Goal: Information Seeking & Learning: Learn about a topic

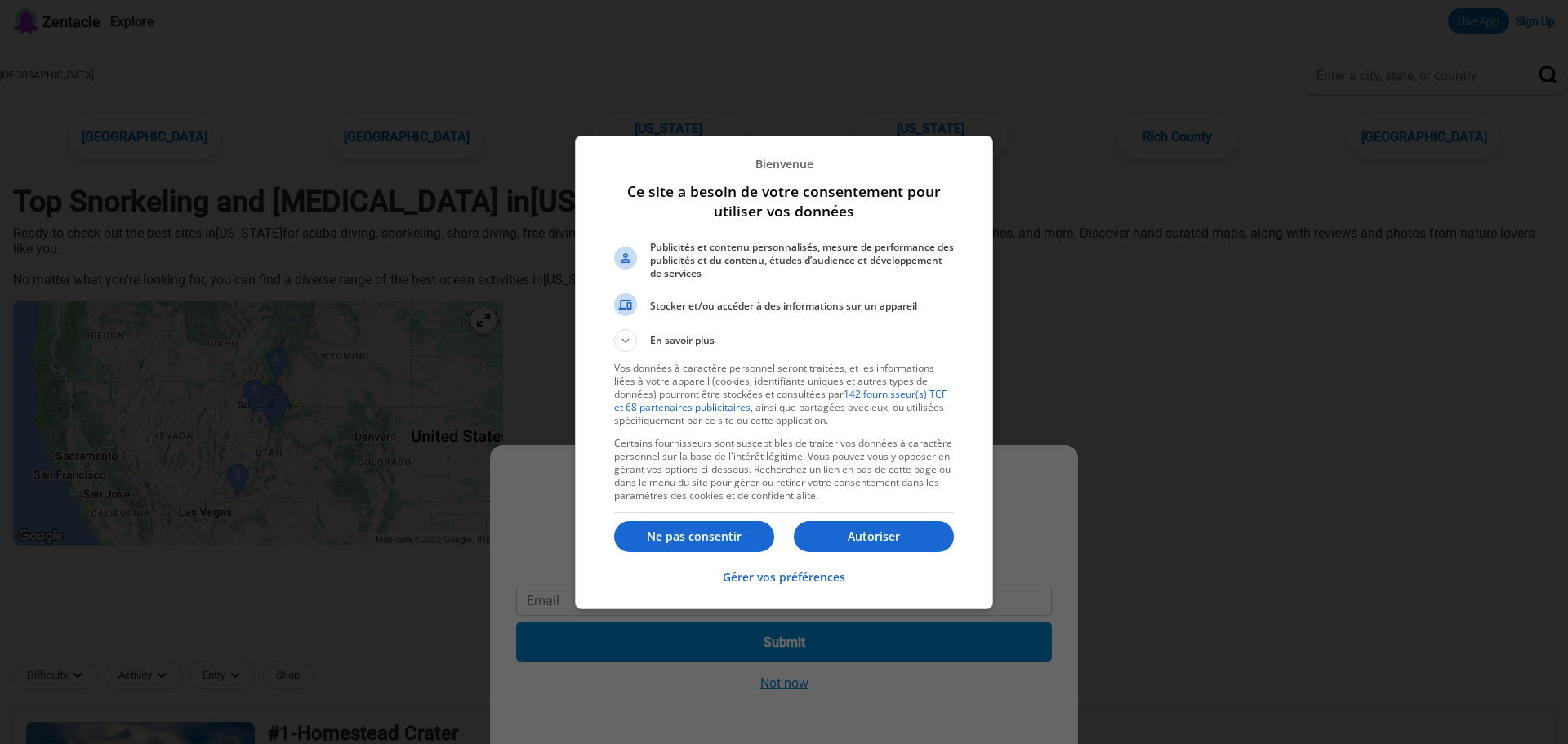
click at [856, 527] on button "Autoriser" at bounding box center [873, 536] width 160 height 31
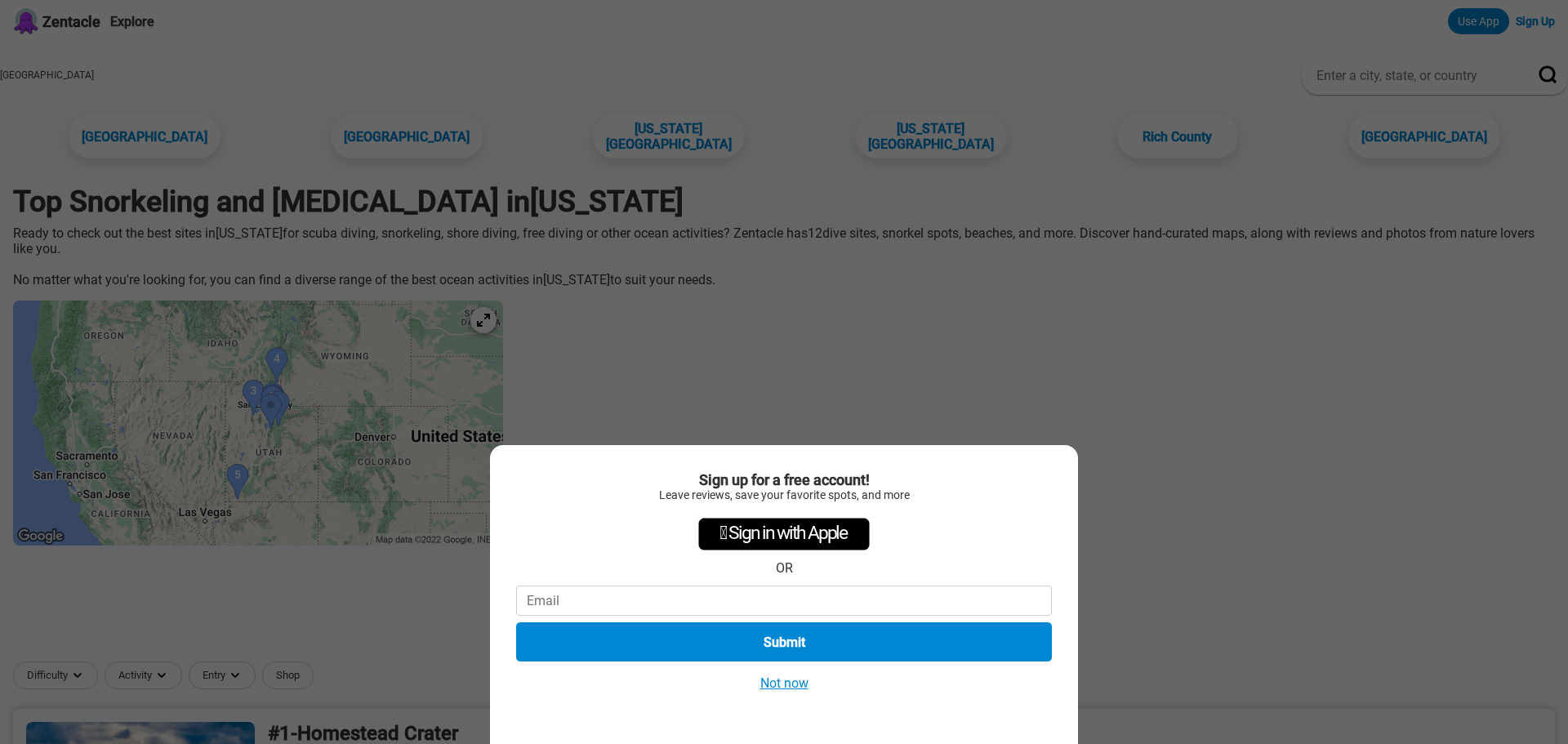
click at [791, 688] on button "Not now" at bounding box center [784, 683] width 58 height 17
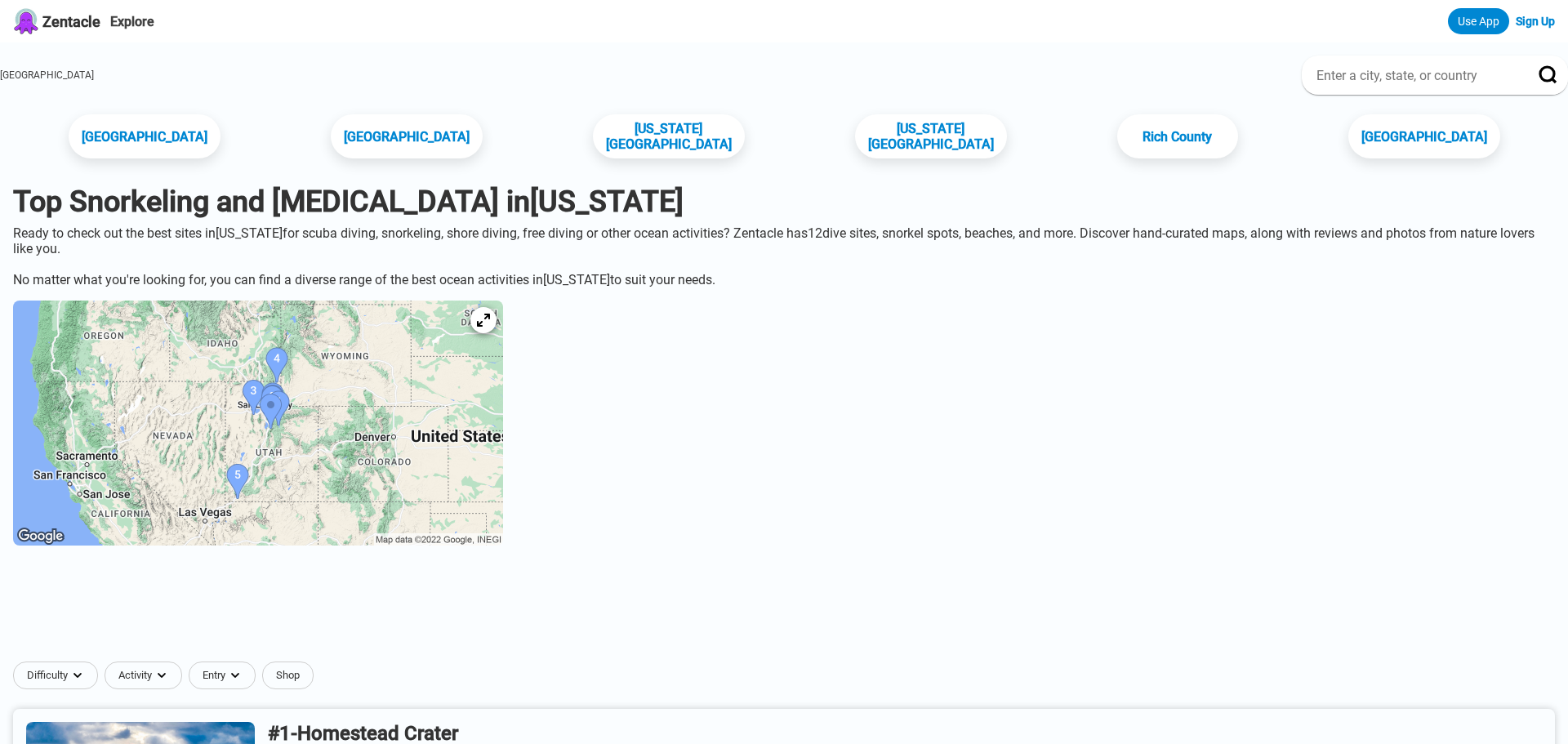
click at [335, 445] on img at bounding box center [258, 423] width 490 height 245
click at [491, 320] on icon at bounding box center [483, 320] width 16 height 16
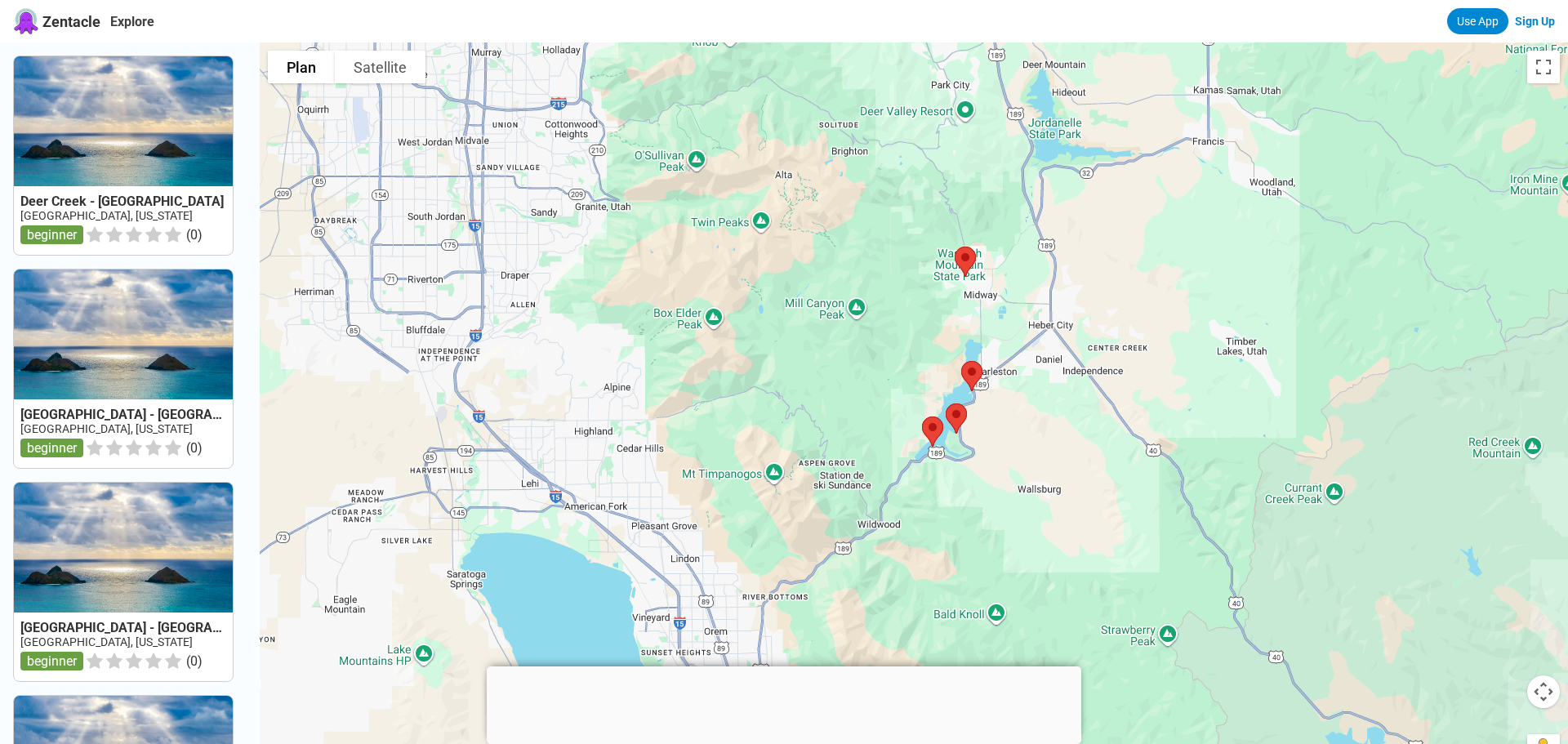
drag, startPoint x: 699, startPoint y: 348, endPoint x: 1028, endPoint y: 314, distance: 330.8
click at [1029, 314] on div at bounding box center [914, 414] width 1308 height 744
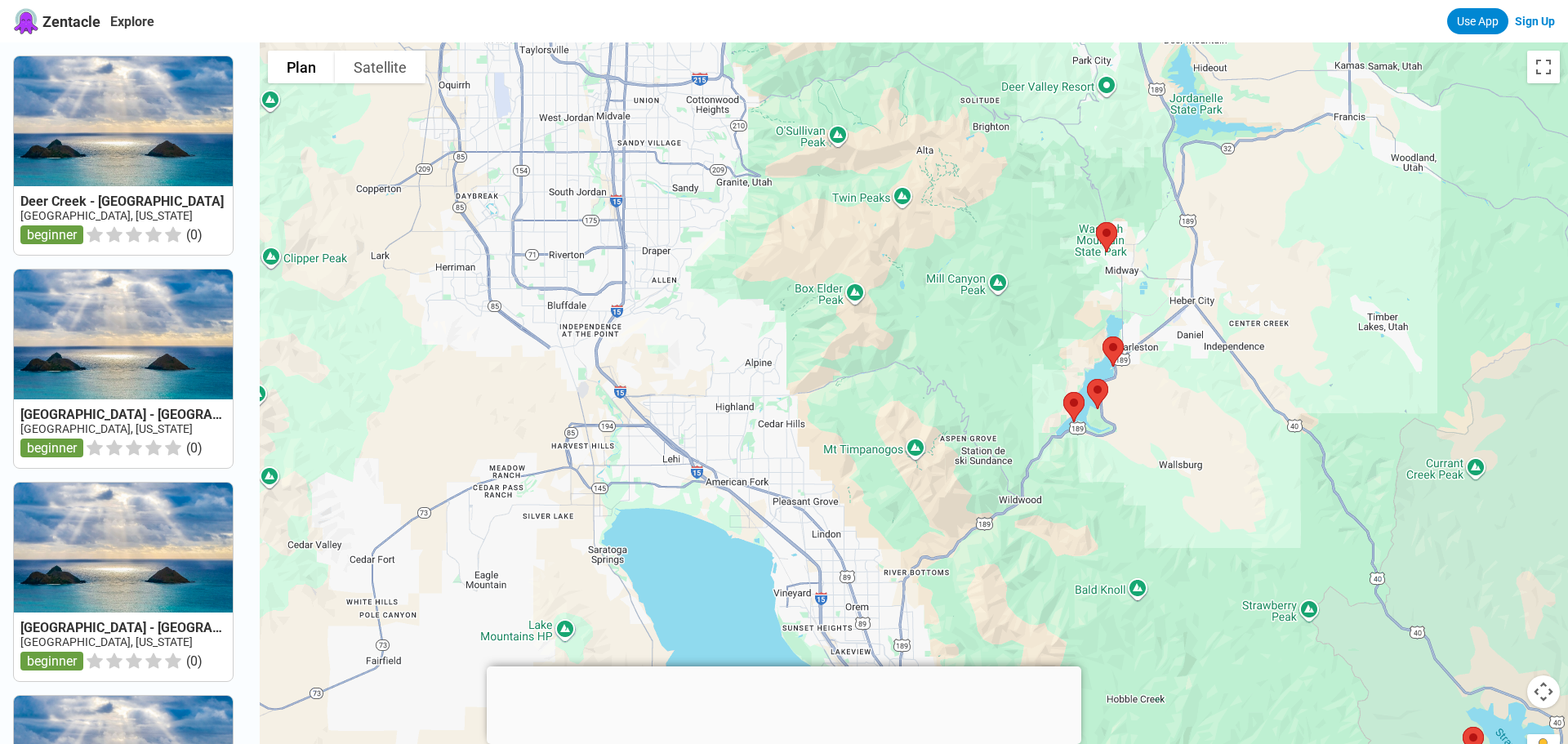
drag, startPoint x: 1088, startPoint y: 266, endPoint x: 1030, endPoint y: 260, distance: 58.3
click at [1030, 260] on div at bounding box center [914, 414] width 1308 height 744
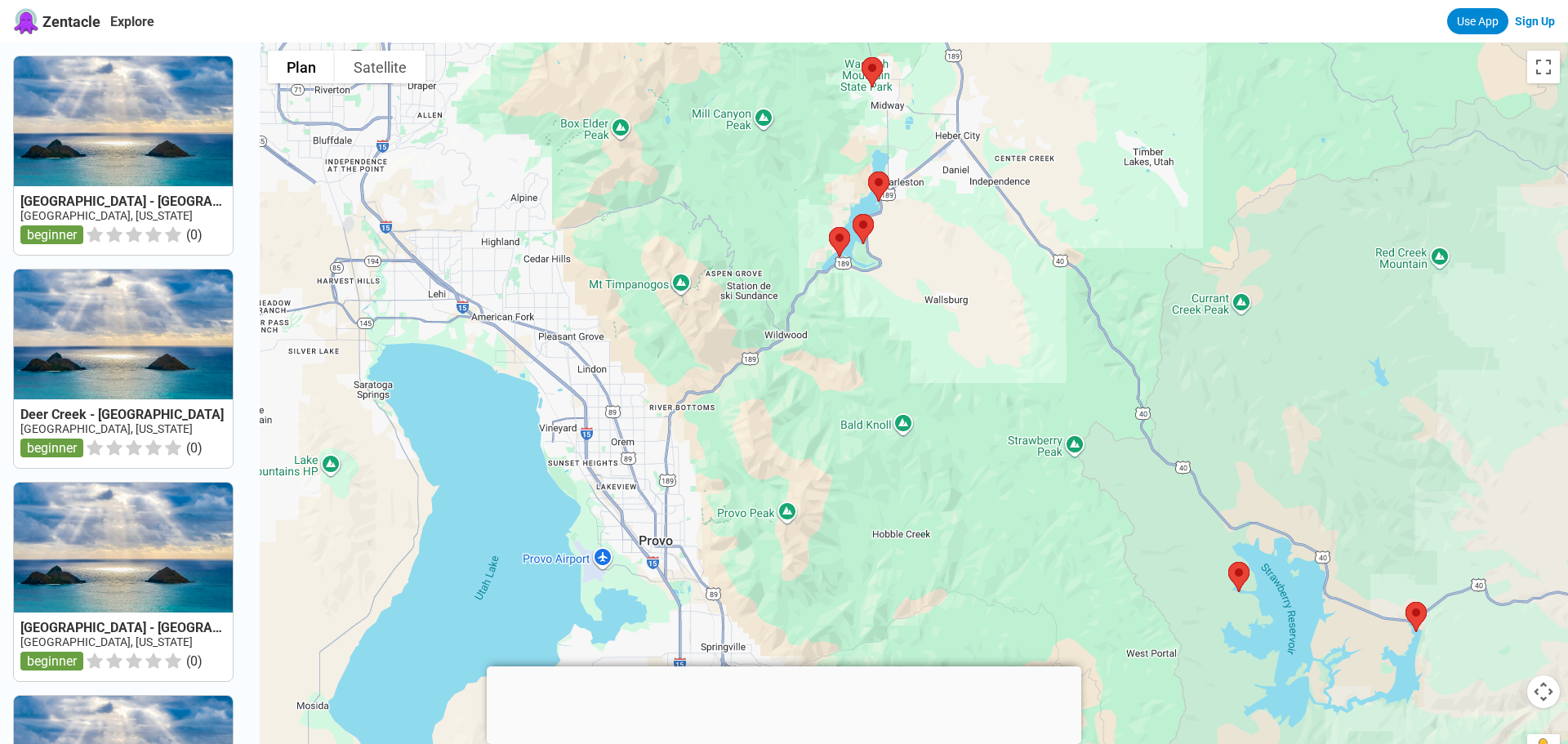
drag, startPoint x: 884, startPoint y: 262, endPoint x: 881, endPoint y: 241, distance: 21.2
click at [884, 258] on div at bounding box center [914, 414] width 1308 height 744
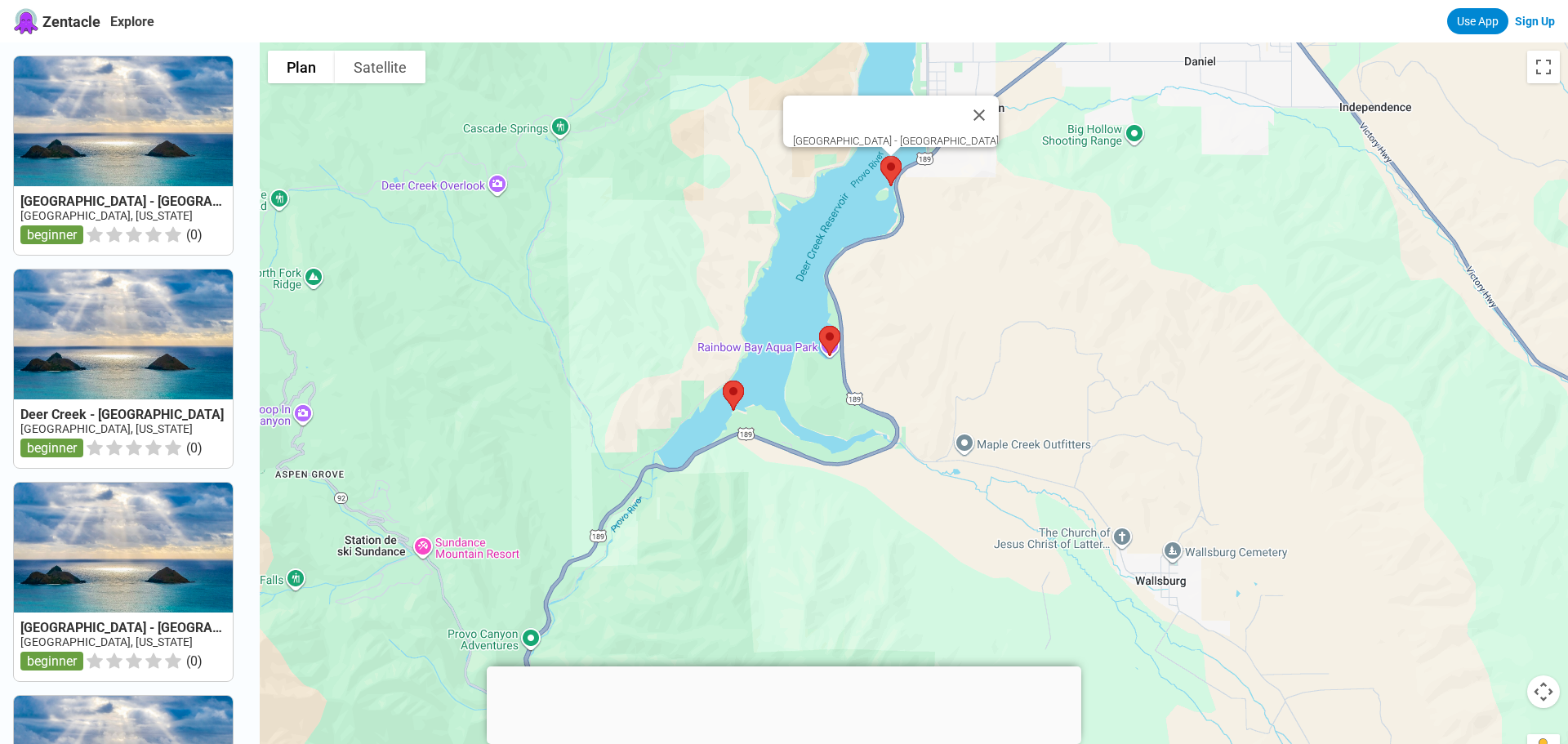
click at [886, 165] on img at bounding box center [890, 171] width 35 height 43
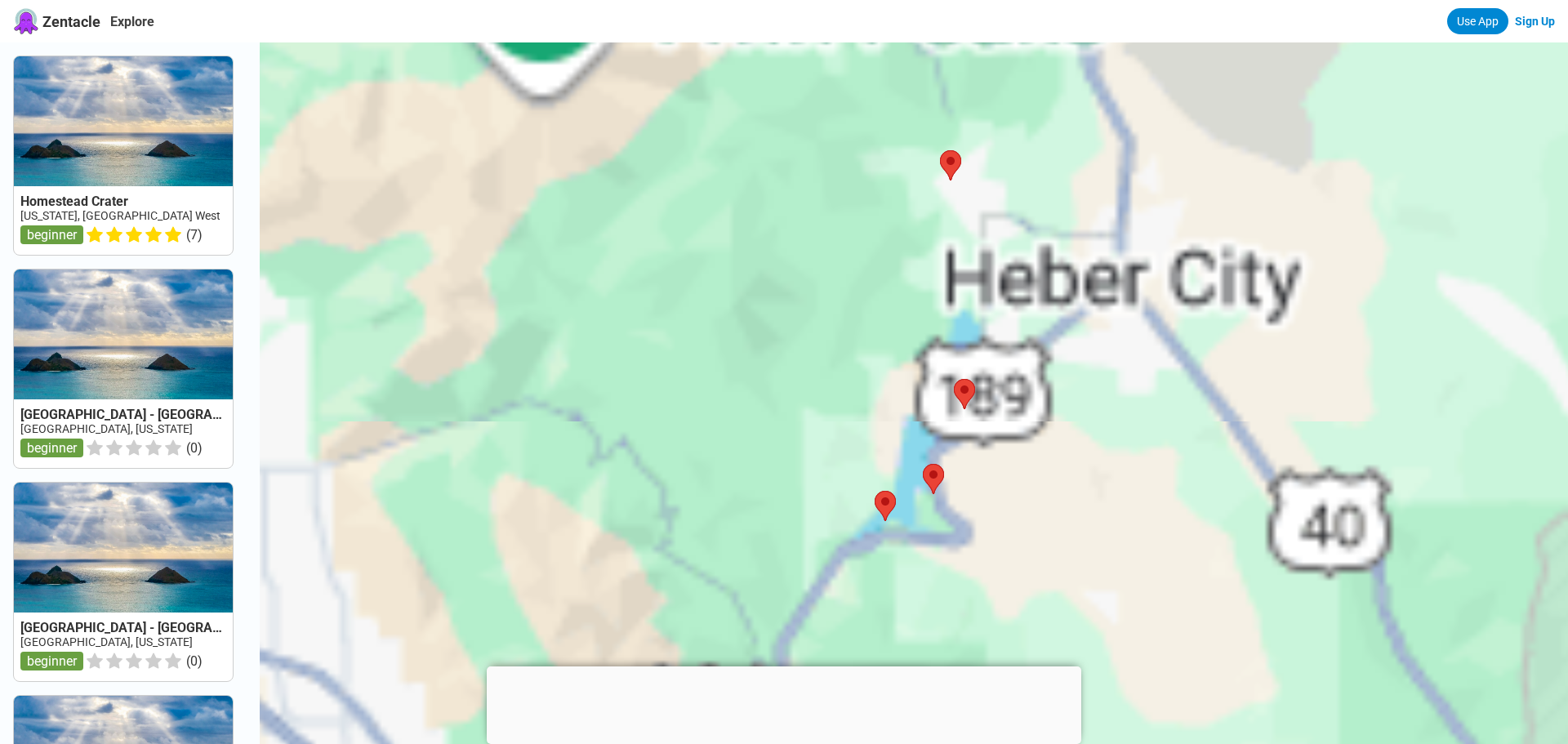
drag, startPoint x: 970, startPoint y: 329, endPoint x: 942, endPoint y: 234, distance: 99.0
click at [942, 234] on div at bounding box center [914, 414] width 1308 height 744
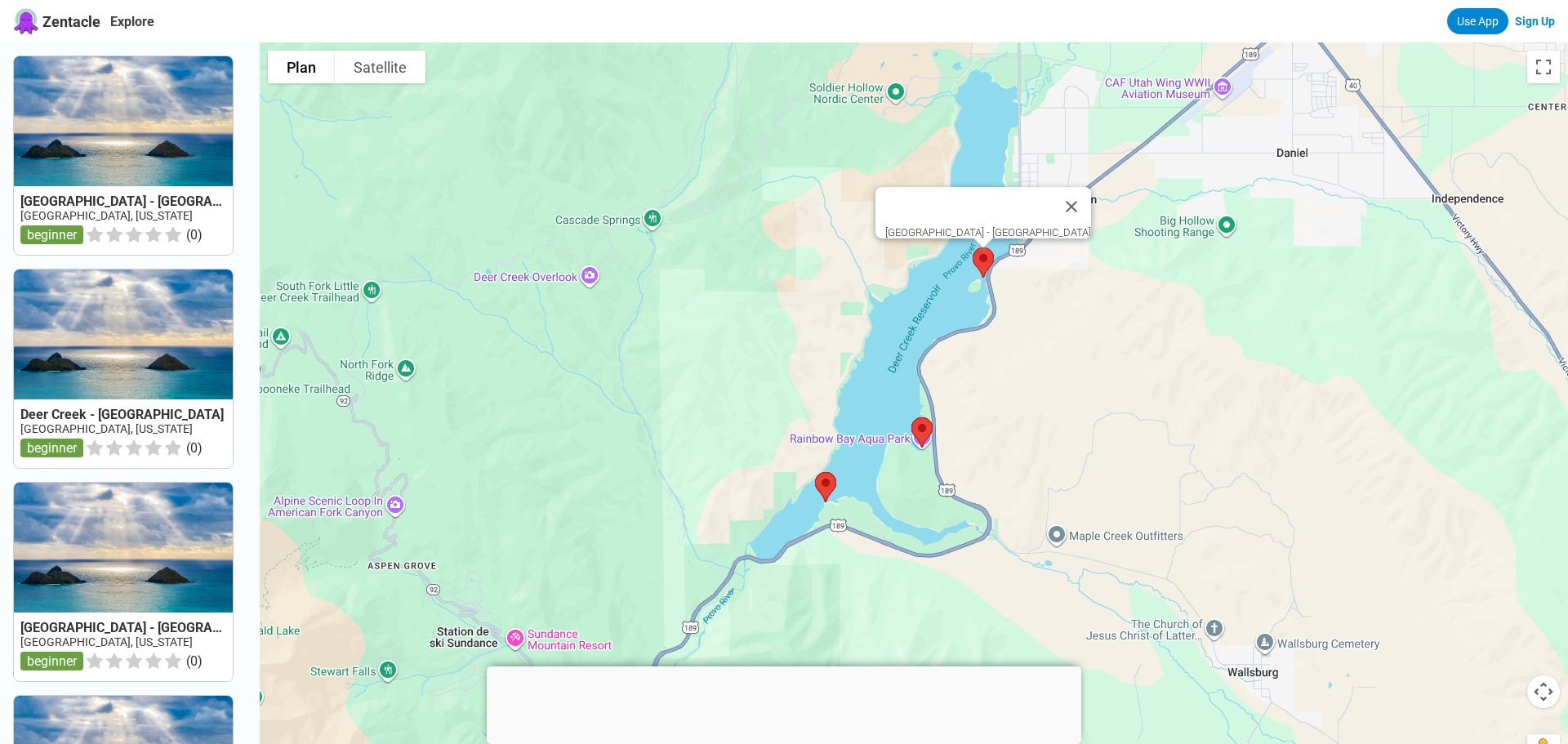
click at [988, 257] on img at bounding box center [983, 263] width 35 height 43
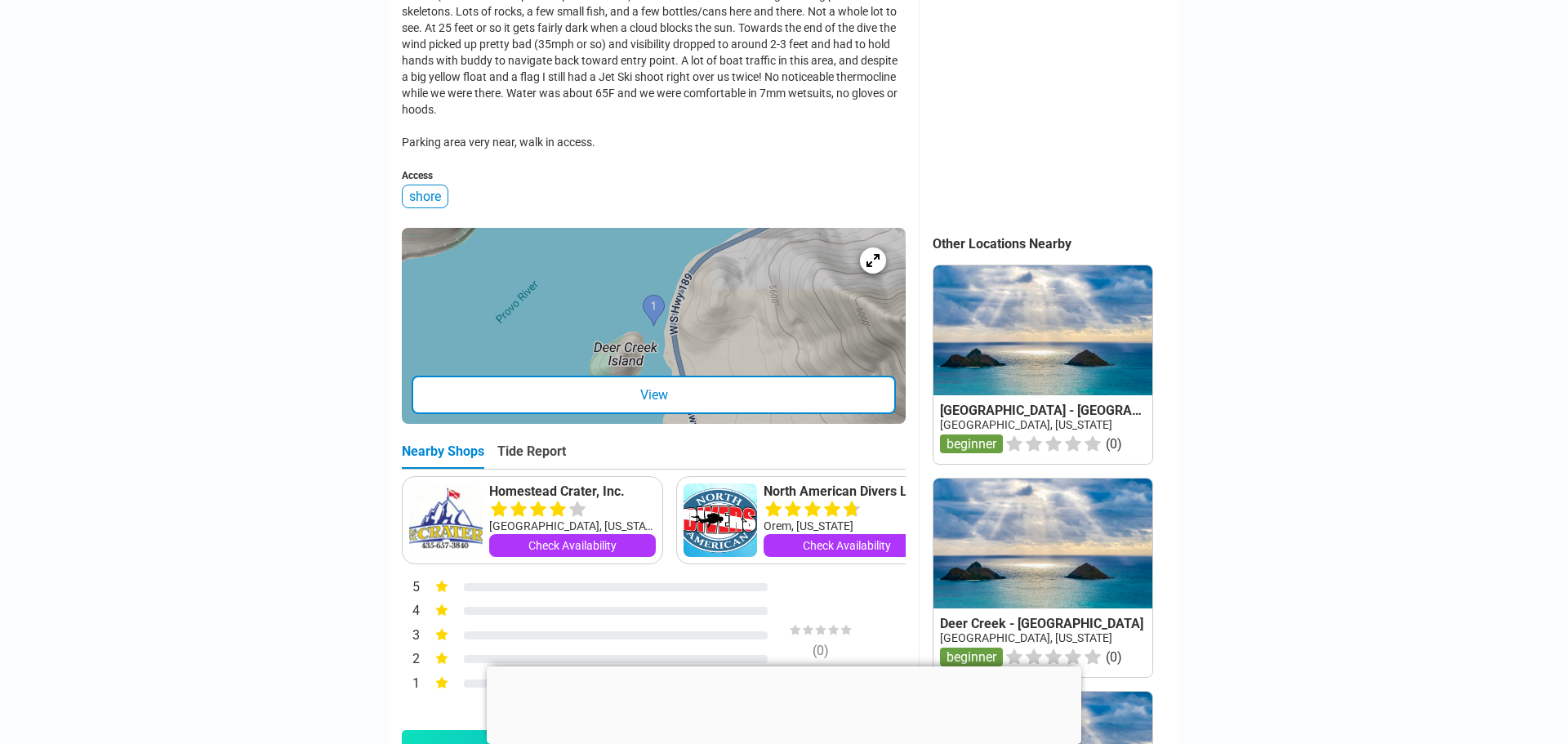
scroll to position [572, 0]
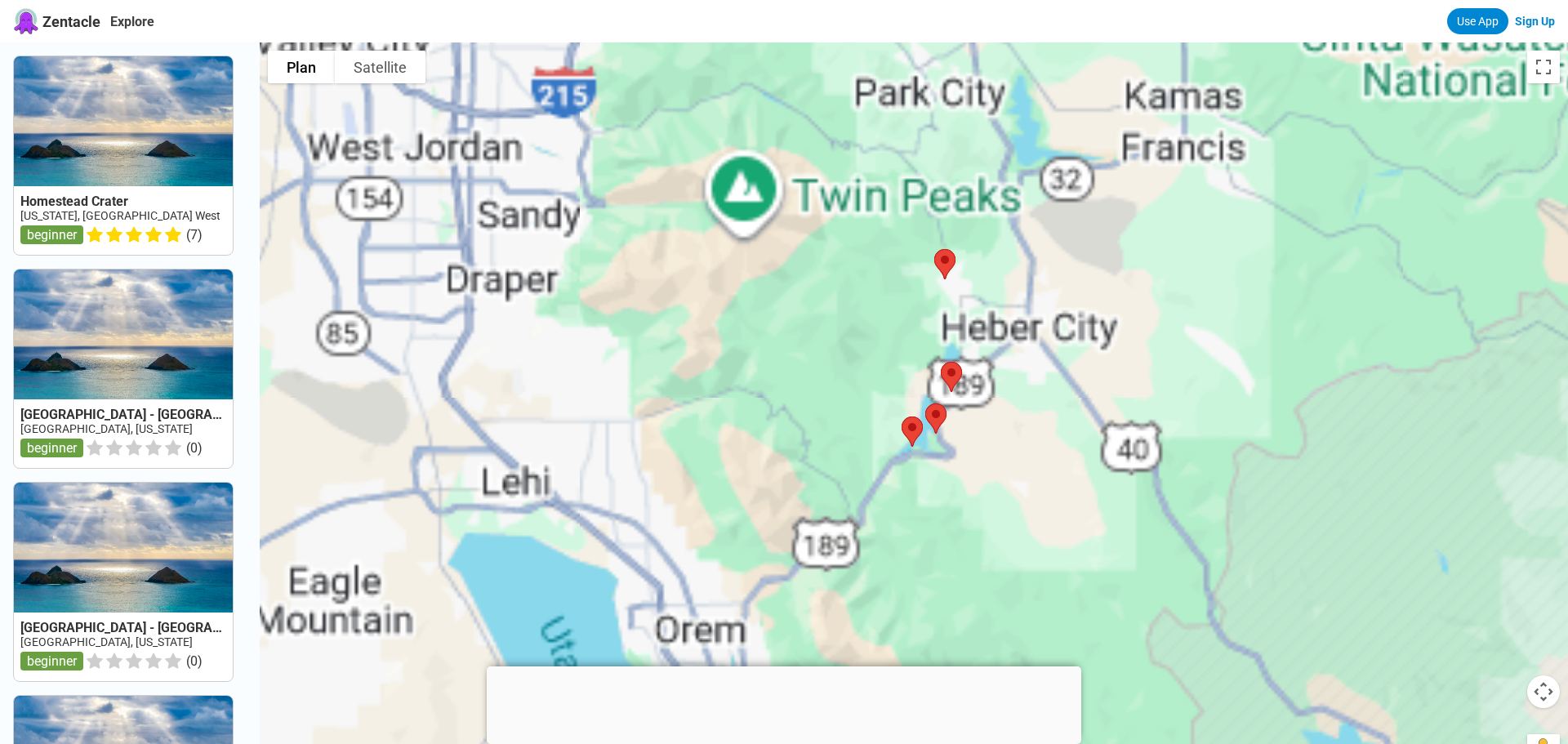
drag, startPoint x: 980, startPoint y: 421, endPoint x: 987, endPoint y: 160, distance: 261.1
click at [987, 160] on div at bounding box center [914, 414] width 1308 height 744
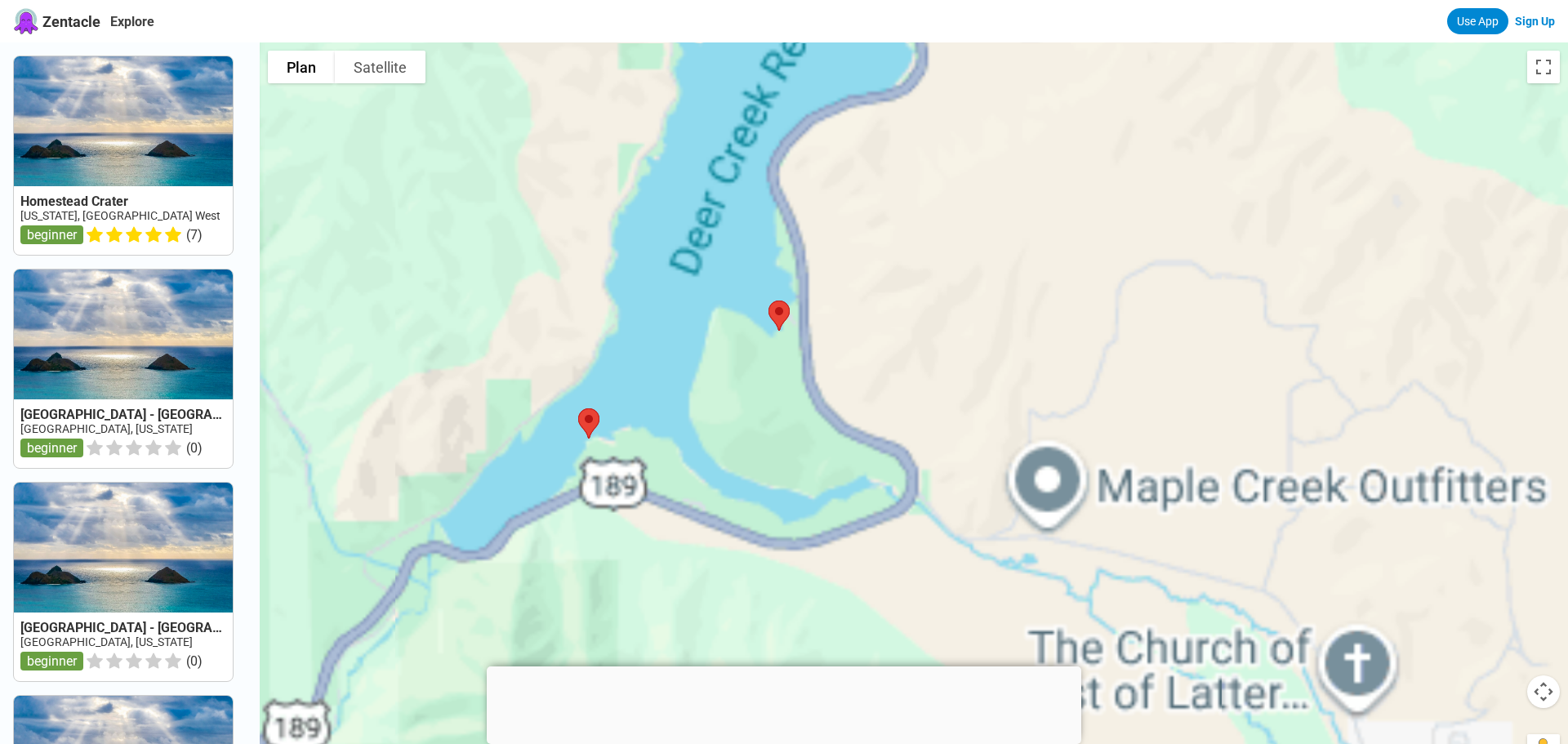
drag, startPoint x: 841, startPoint y: 356, endPoint x: 931, endPoint y: 267, distance: 126.6
click at [992, 252] on div at bounding box center [914, 414] width 1308 height 744
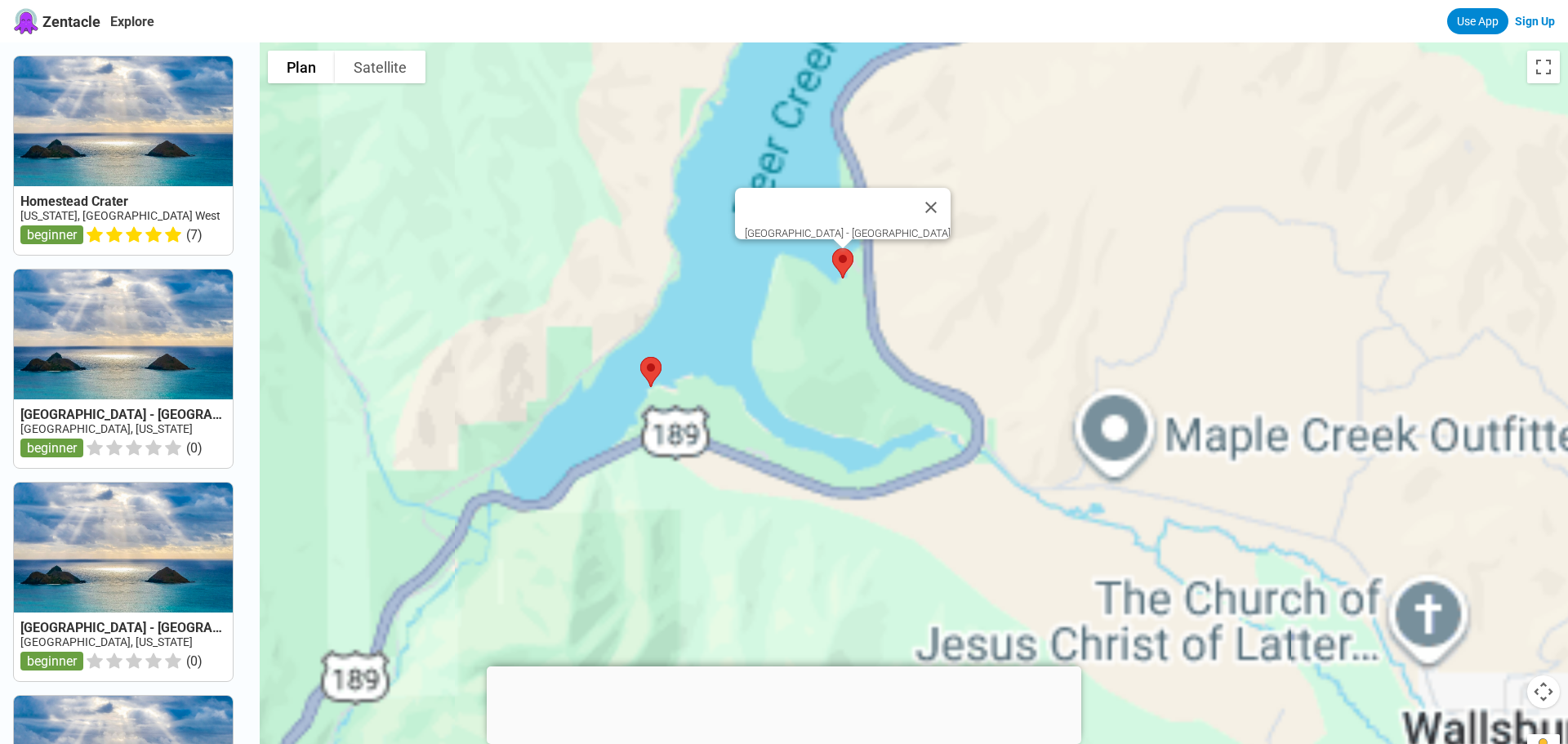
click at [850, 272] on img at bounding box center [842, 263] width 35 height 43
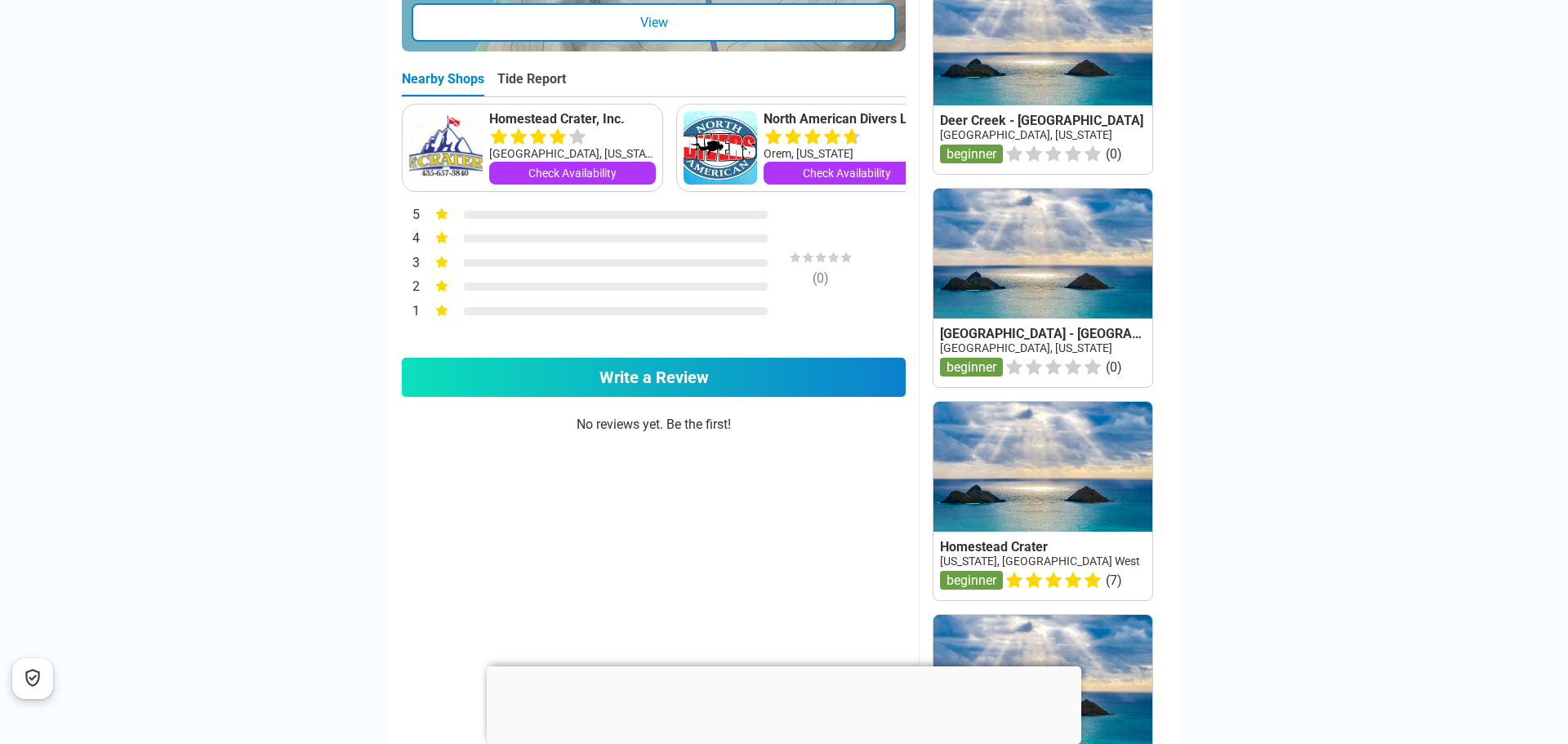
scroll to position [1062, 0]
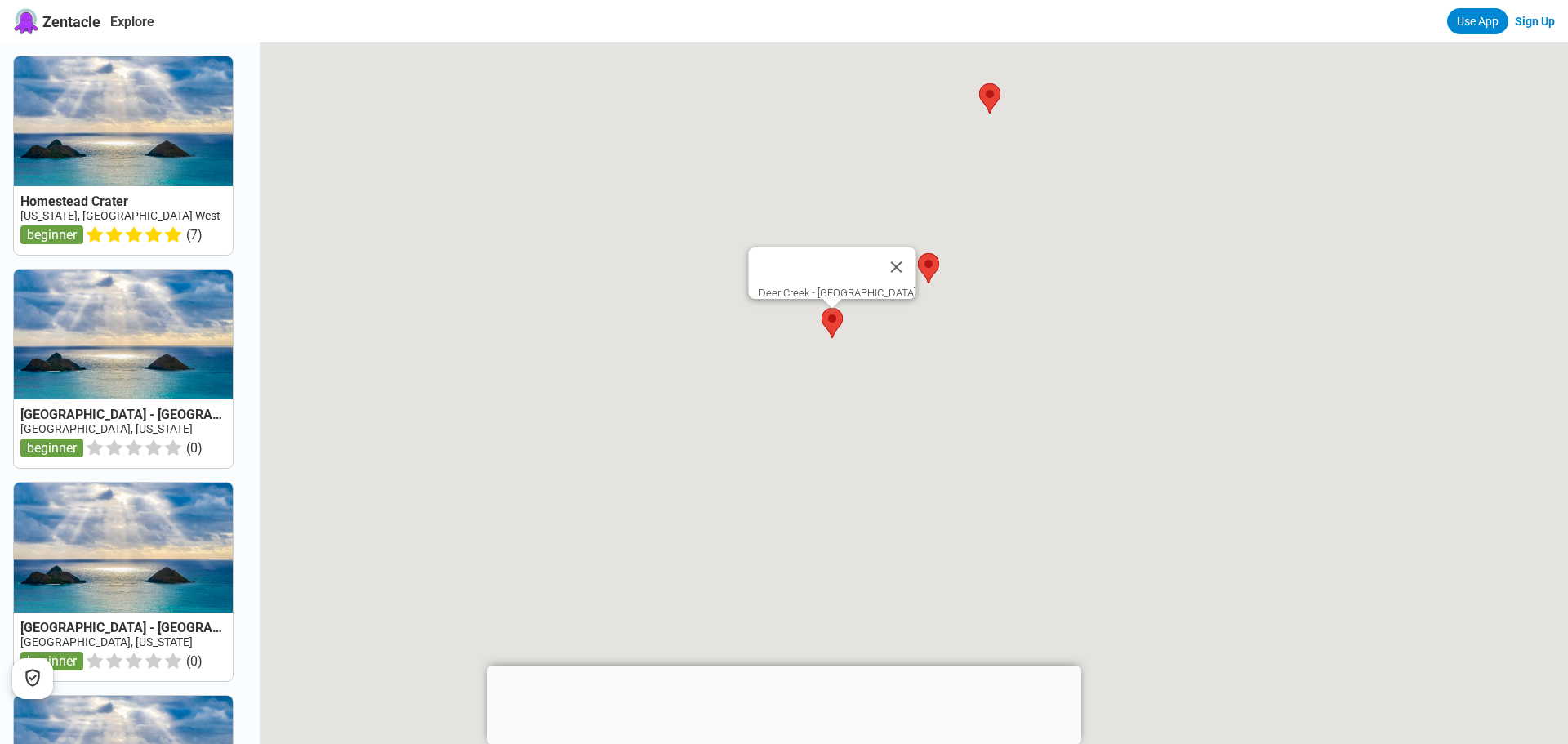
click at [823, 321] on img at bounding box center [832, 323] width 35 height 43
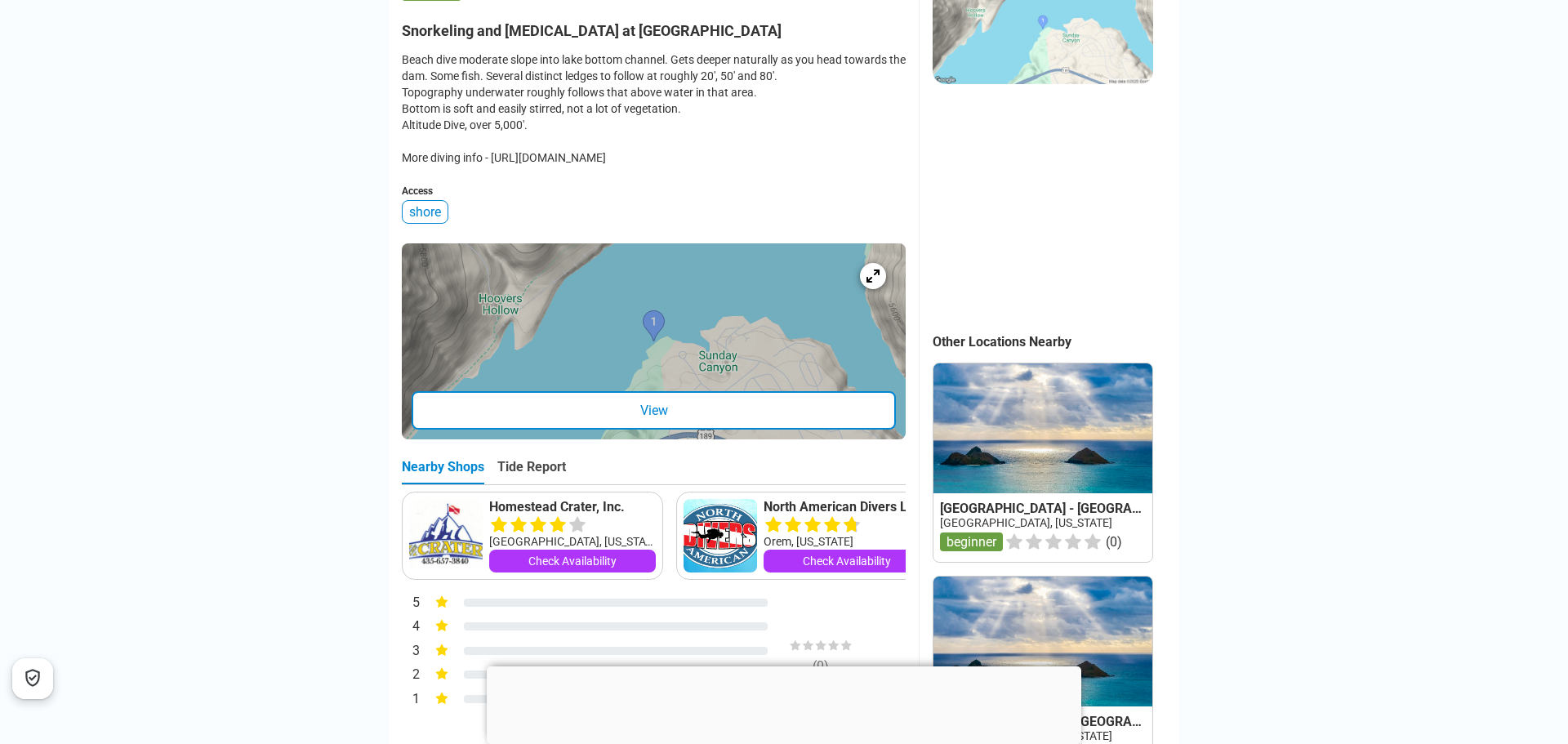
scroll to position [824, 0]
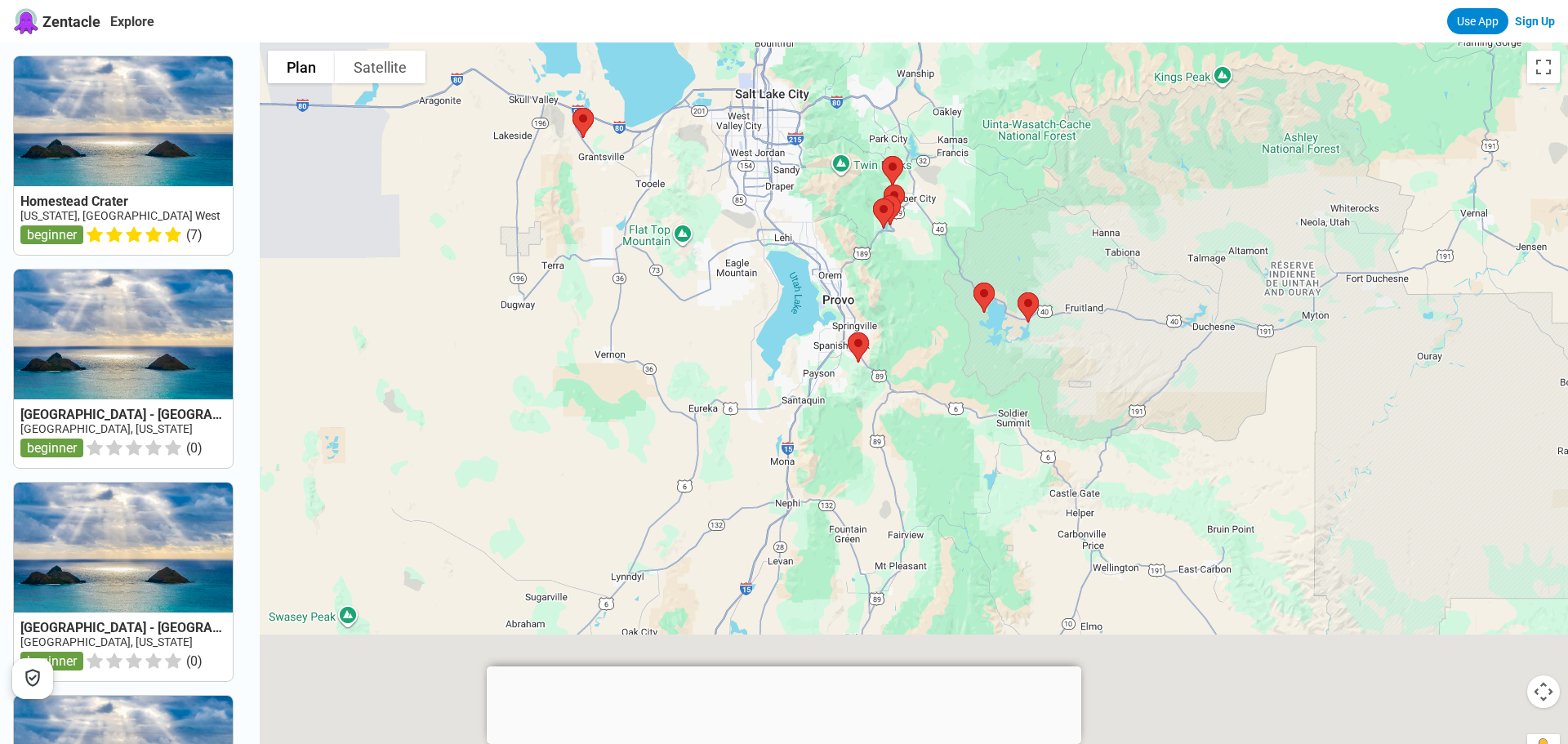
drag, startPoint x: 842, startPoint y: 298, endPoint x: 825, endPoint y: 212, distance: 87.7
click at [825, 211] on div at bounding box center [914, 414] width 1308 height 744
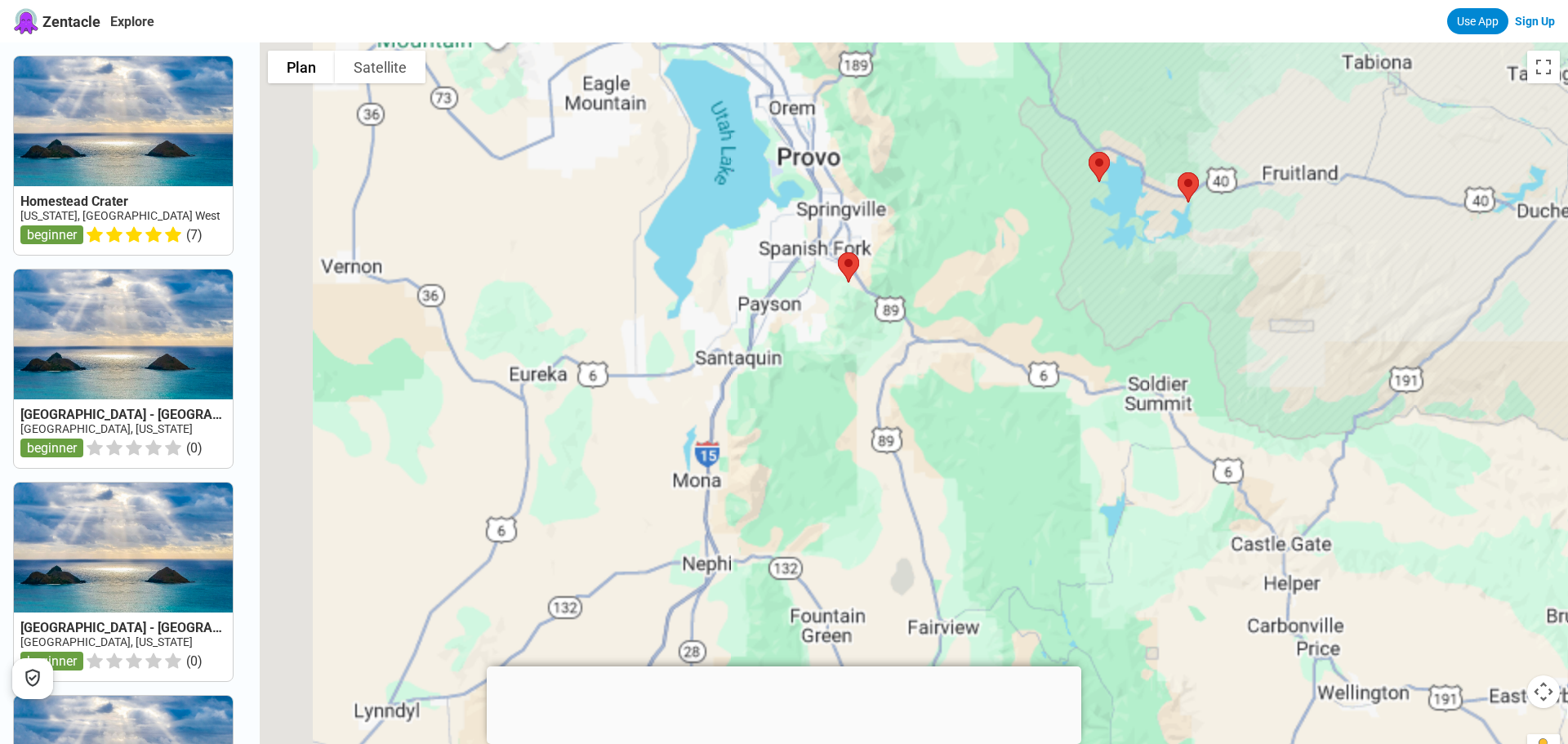
drag, startPoint x: 827, startPoint y: 161, endPoint x: 835, endPoint y: 337, distance: 176.2
click at [895, 510] on div at bounding box center [914, 414] width 1308 height 744
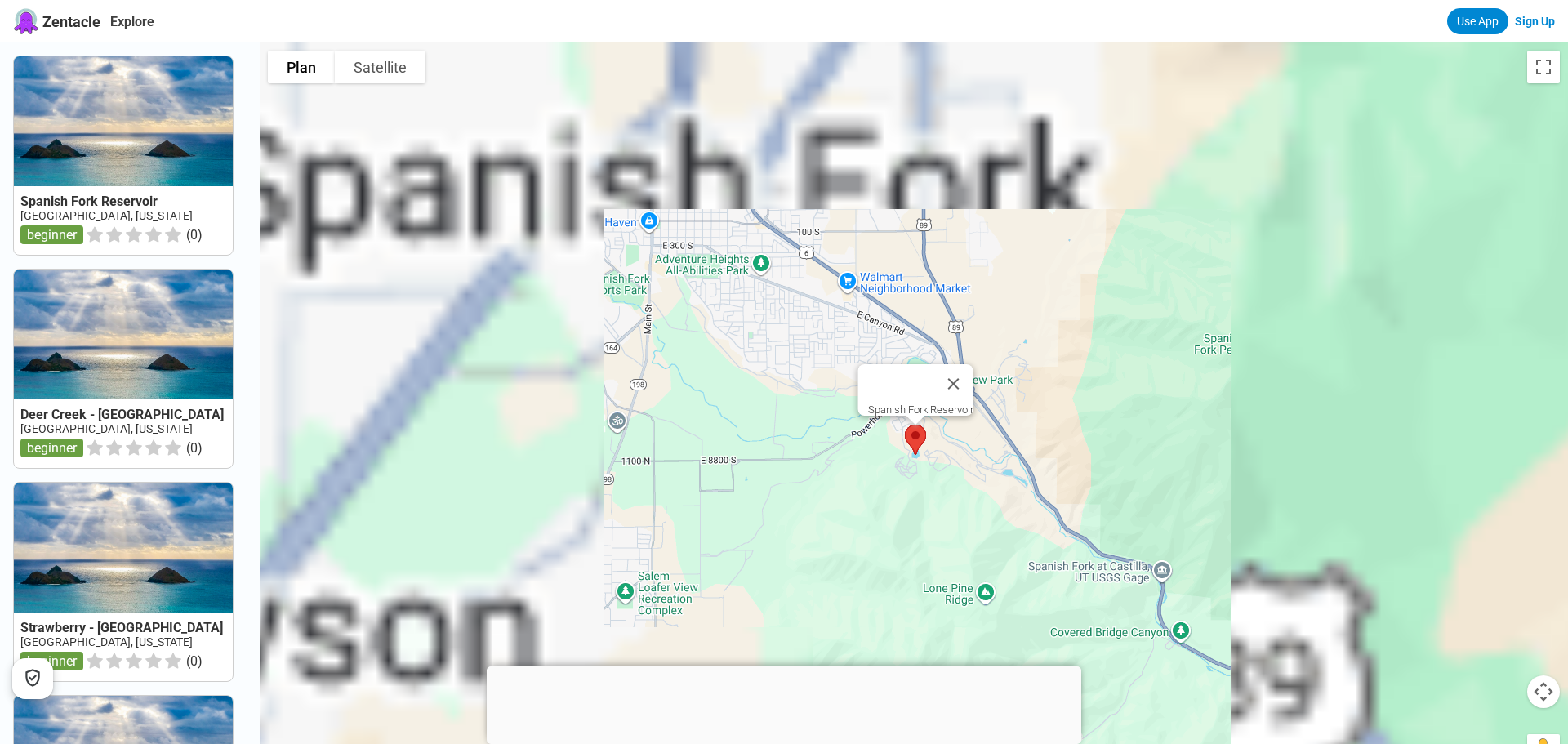
click at [914, 442] on img at bounding box center [915, 440] width 35 height 43
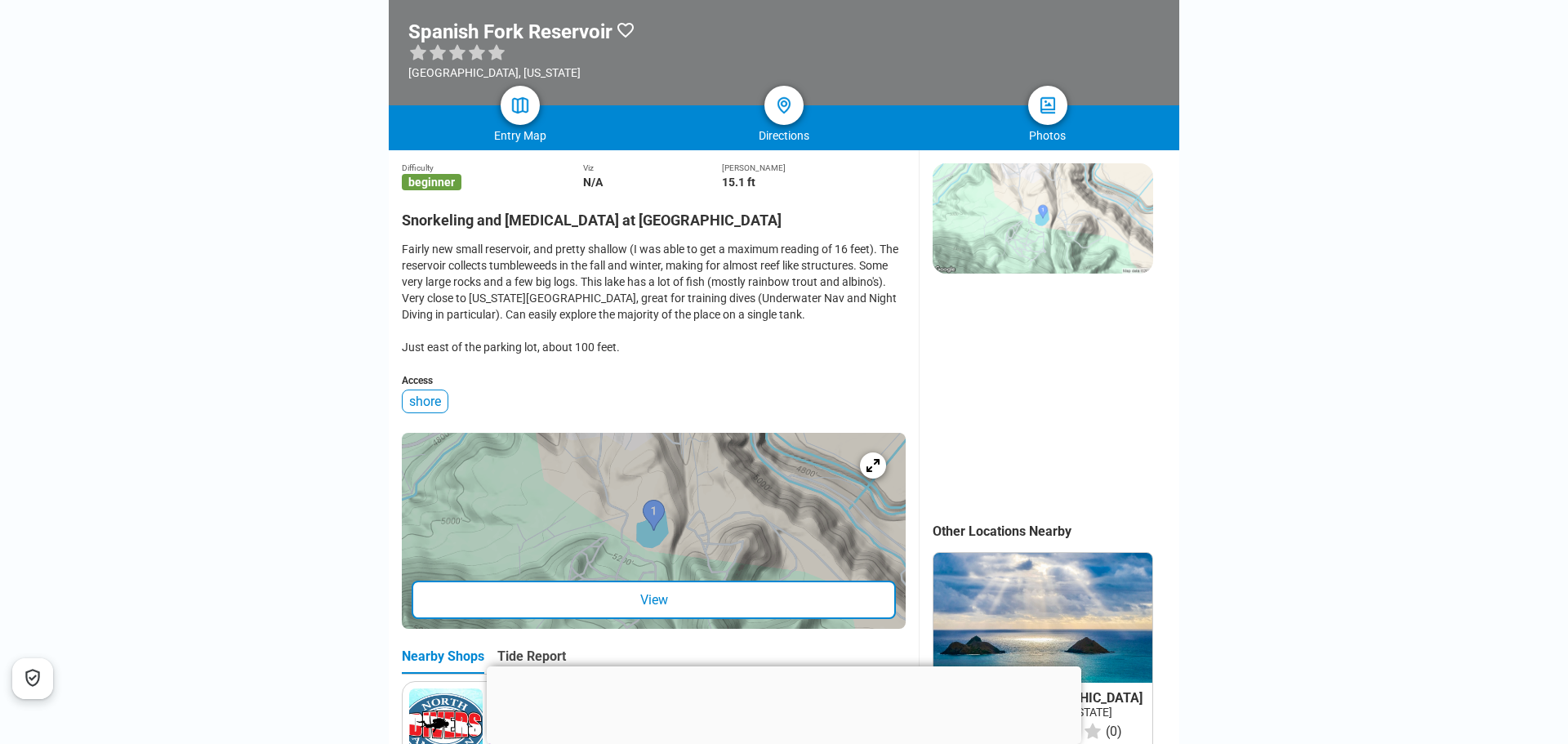
scroll to position [294, 0]
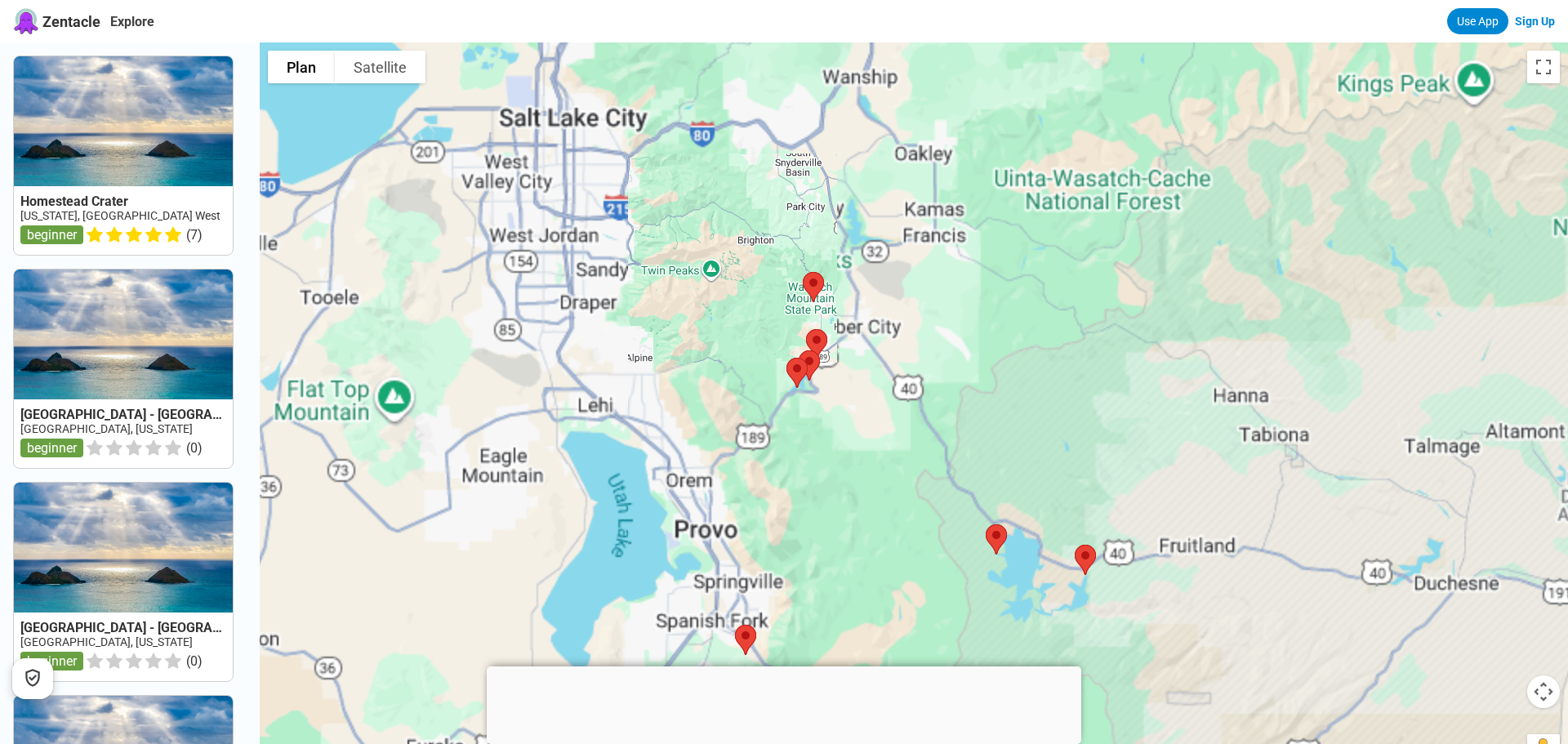
drag, startPoint x: 989, startPoint y: 514, endPoint x: 964, endPoint y: 266, distance: 249.3
click at [961, 264] on div at bounding box center [914, 414] width 1308 height 744
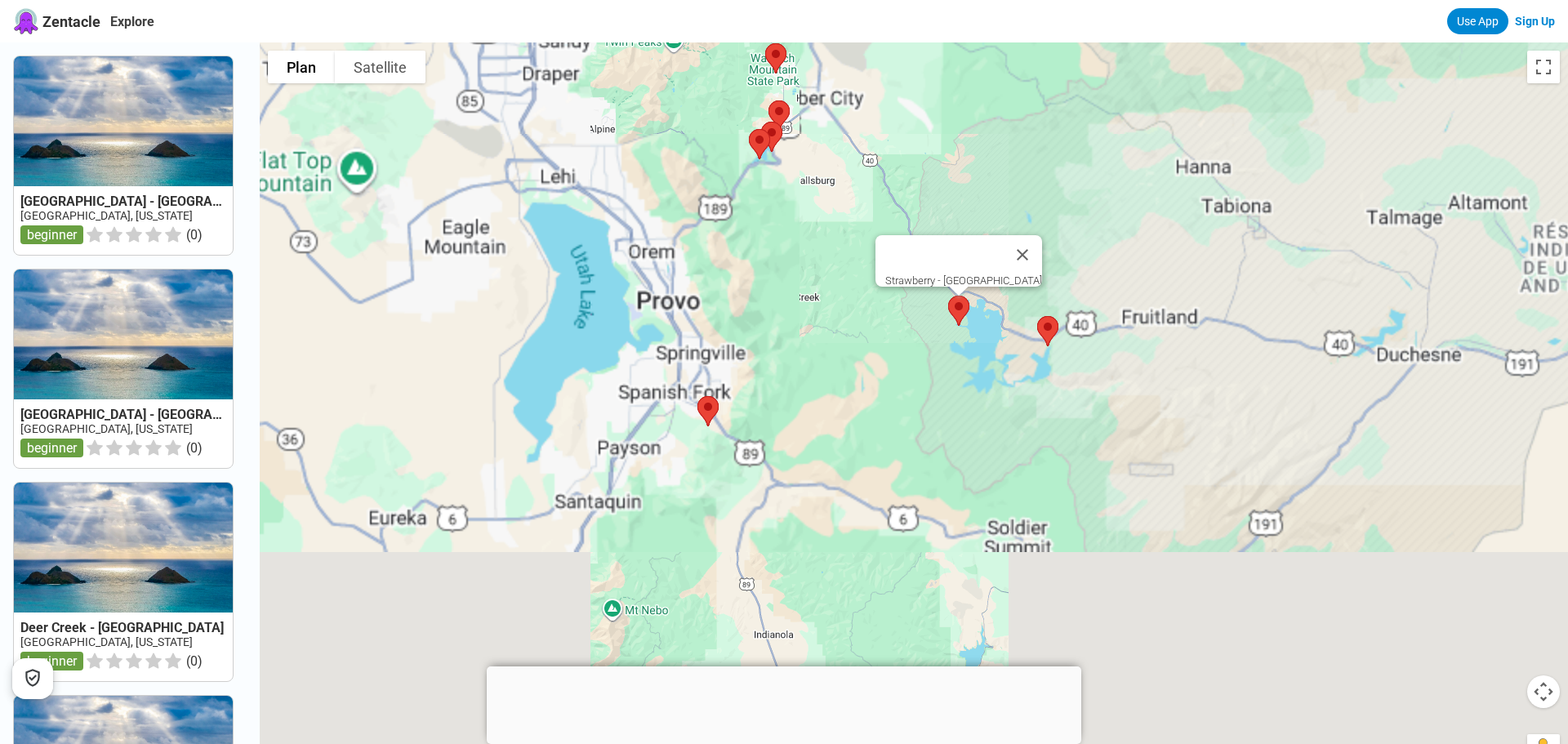
click at [955, 415] on div at bounding box center [1567, 415] width 1308 height 0
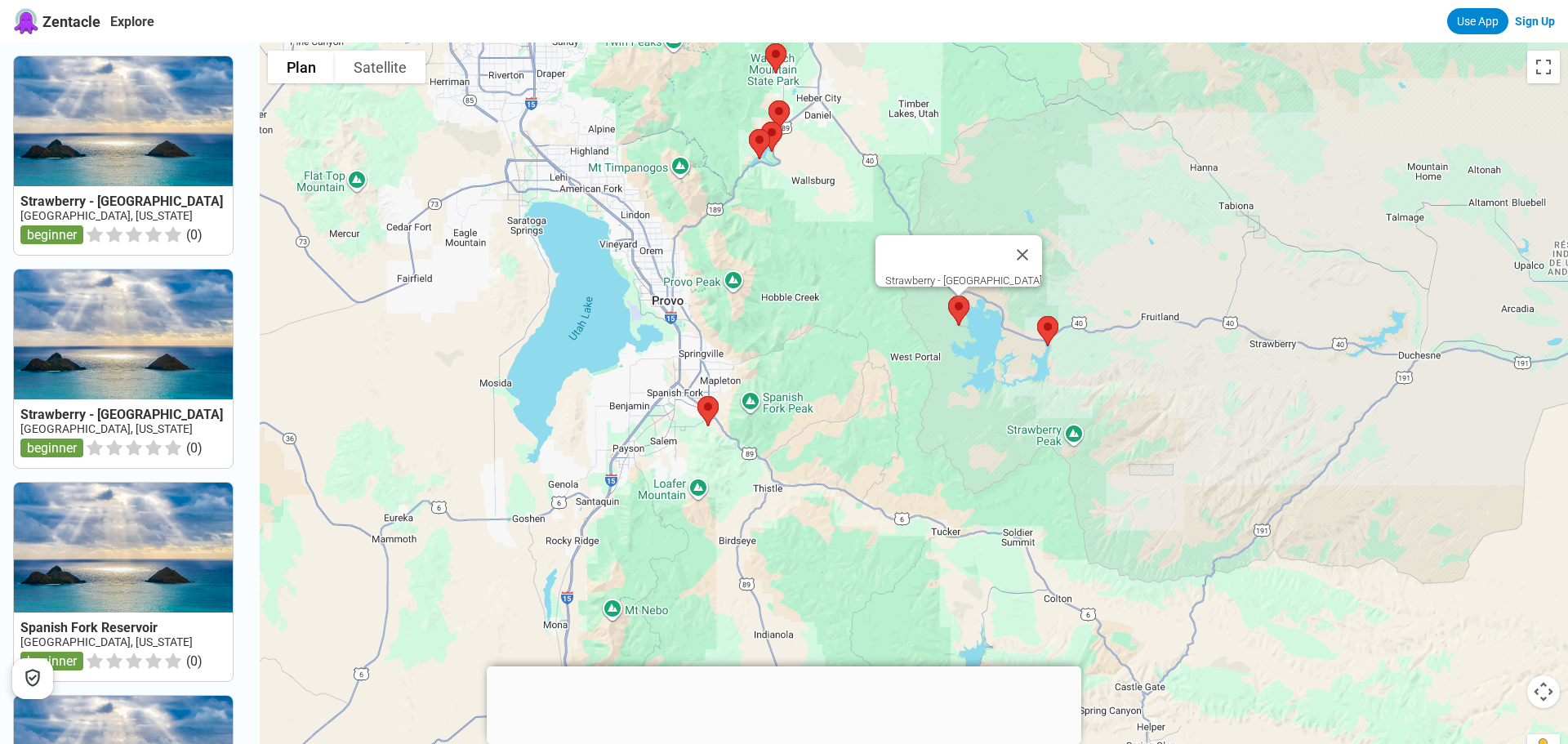
click at [955, 315] on img at bounding box center [959, 311] width 35 height 43
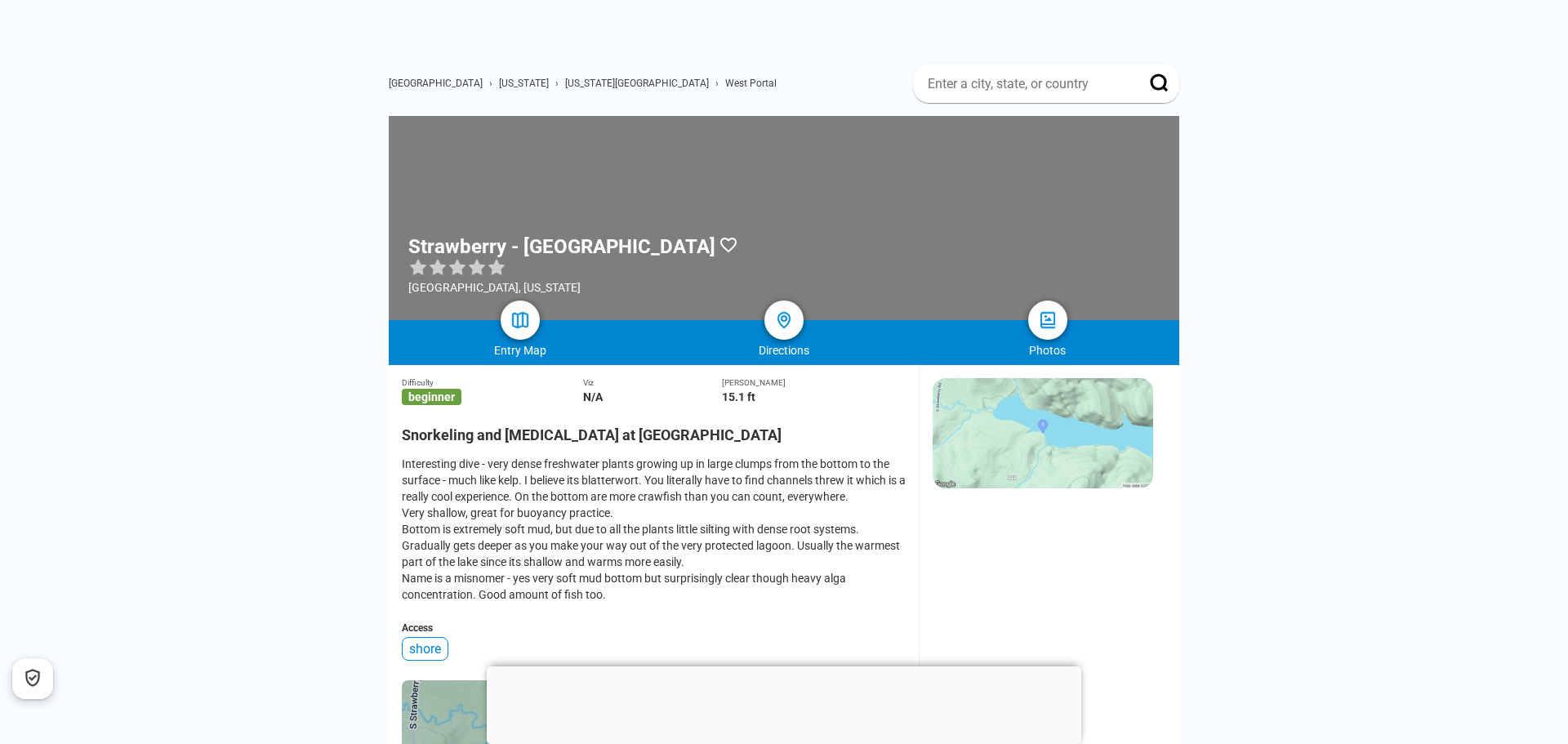
scroll to position [228, 0]
